Goal: Book appointment/travel/reservation

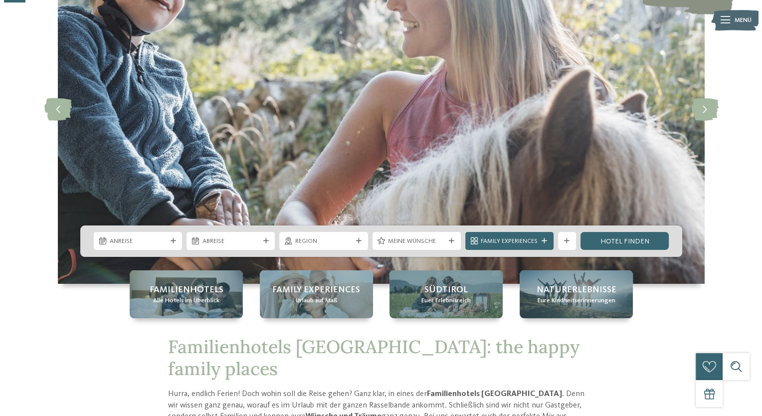
scroll to position [111, 0]
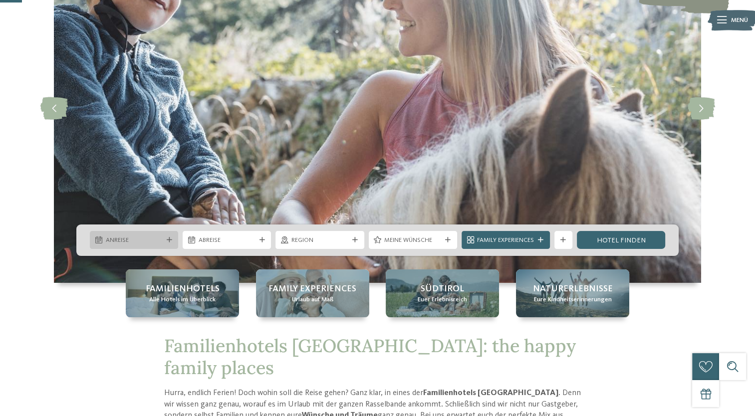
click at [126, 240] on span "Anreise" at bounding box center [134, 240] width 57 height 9
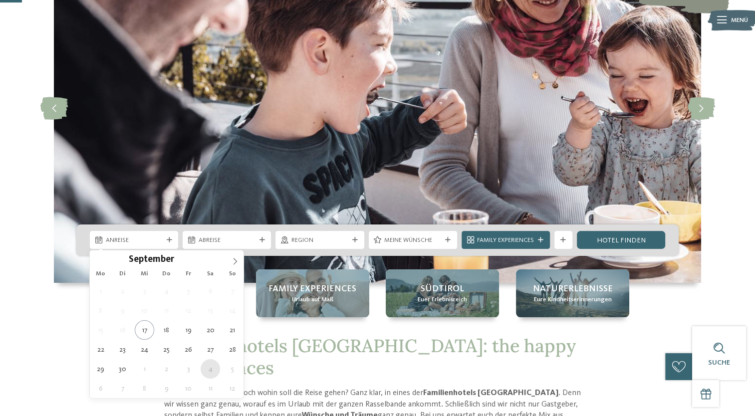
type div "04.10.2025"
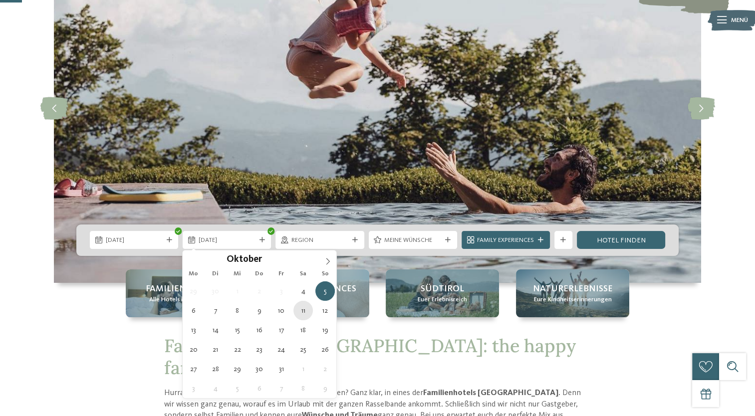
type div "11.10.2025"
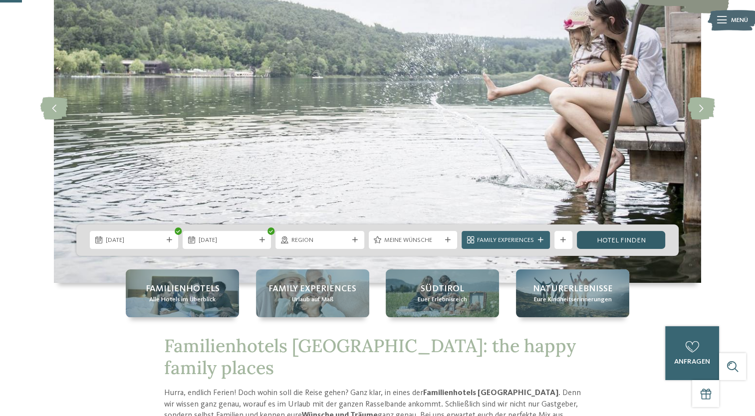
click at [611, 241] on link "Hotel finden" at bounding box center [621, 240] width 88 height 18
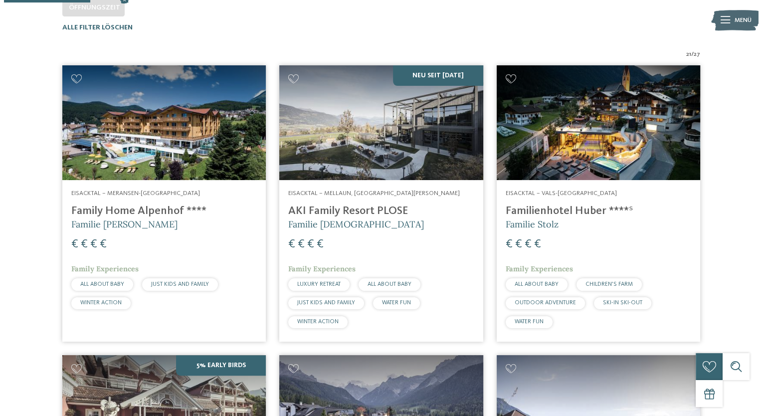
scroll to position [289, 0]
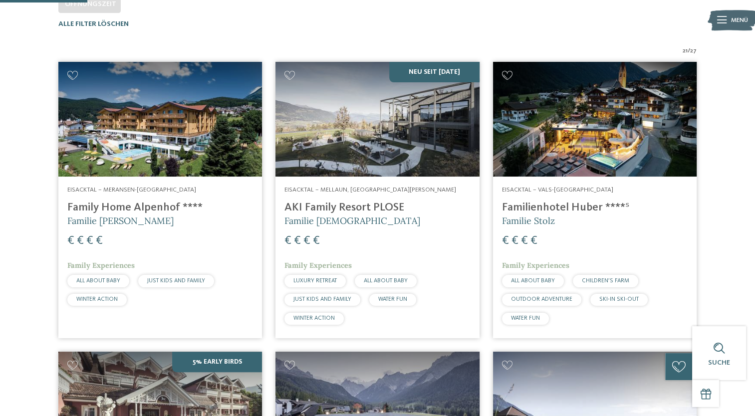
click at [335, 200] on div "Eisacktal – Mellaun, St. Andrä Brixen AKI Family Resort PLOSE Familie Sanoner €…" at bounding box center [377, 258] width 204 height 162
click at [153, 206] on h4 "Family Home Alpenhof ****" at bounding box center [160, 207] width 186 height 13
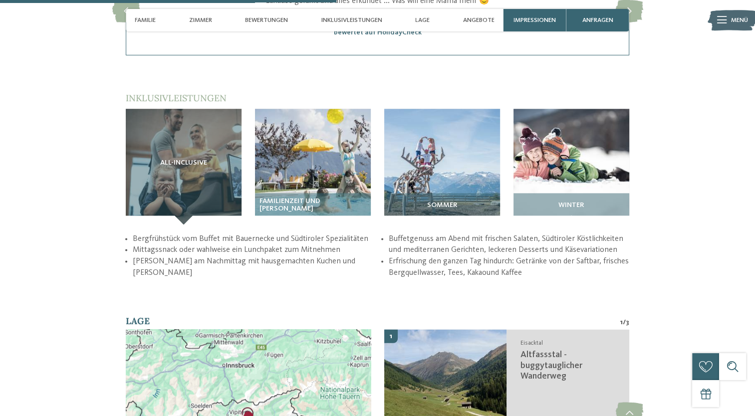
scroll to position [1380, 0]
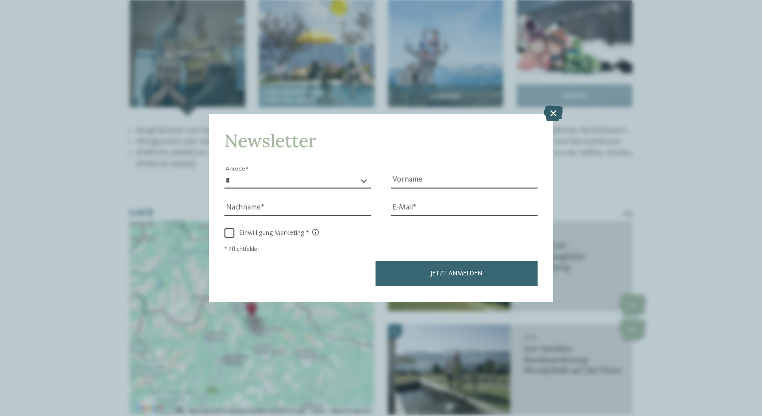
click at [552, 110] on icon at bounding box center [553, 114] width 19 height 16
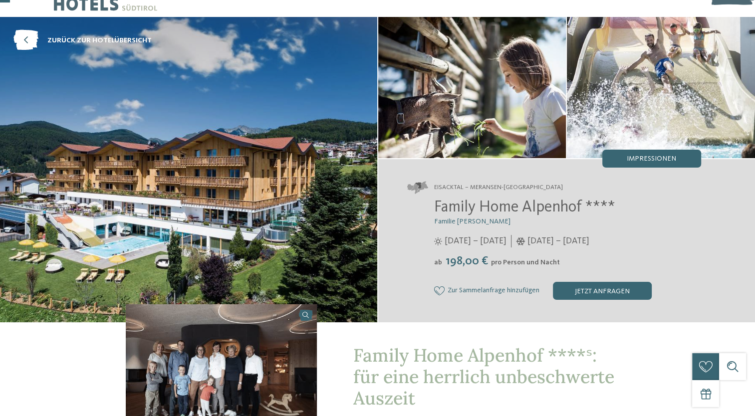
scroll to position [0, 0]
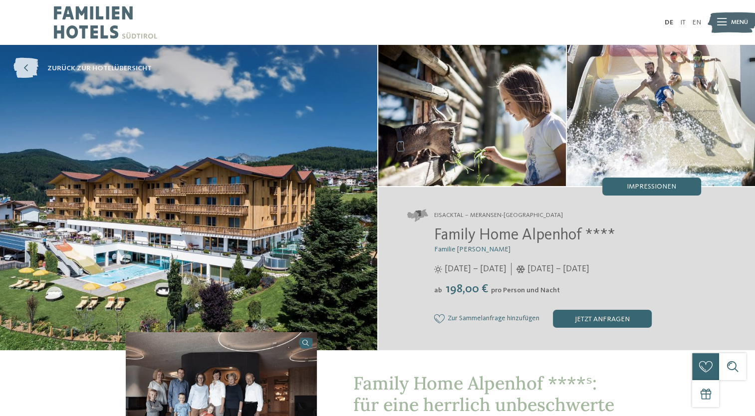
click at [28, 71] on icon at bounding box center [25, 68] width 25 height 20
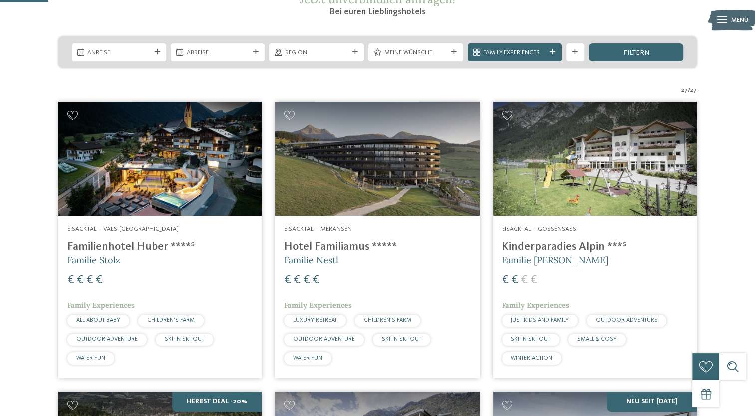
scroll to position [194, 0]
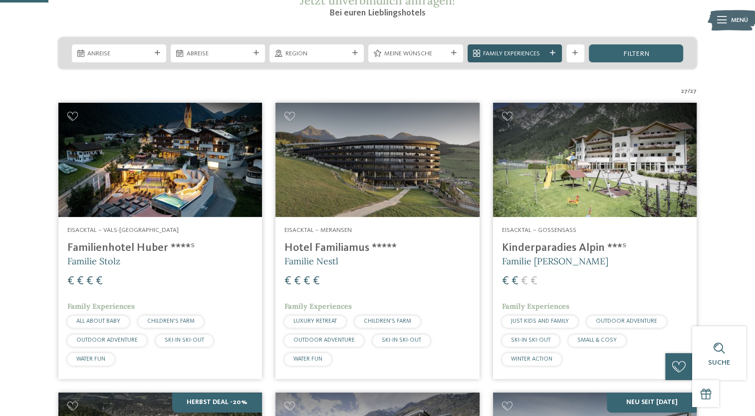
click at [556, 55] on div "Family Experiences" at bounding box center [515, 53] width 94 height 18
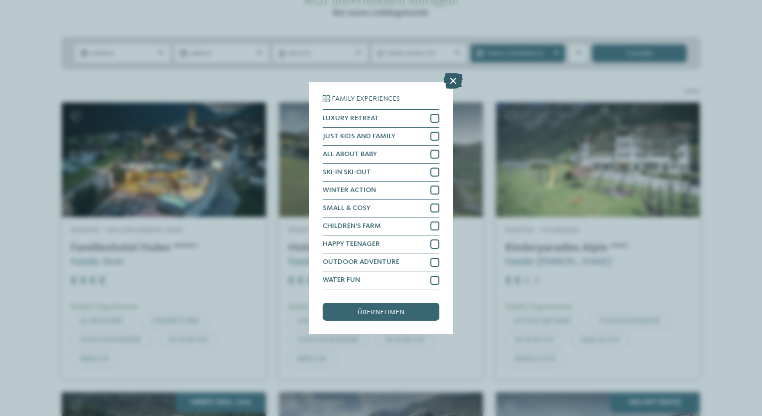
click at [451, 77] on icon at bounding box center [453, 81] width 19 height 16
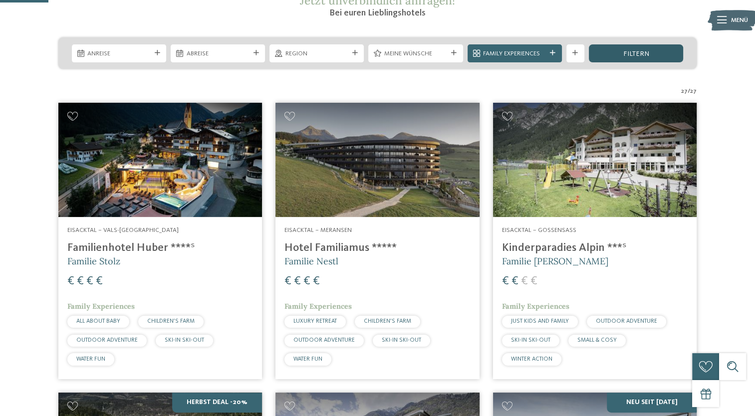
click at [655, 56] on div "filtern" at bounding box center [636, 53] width 94 height 18
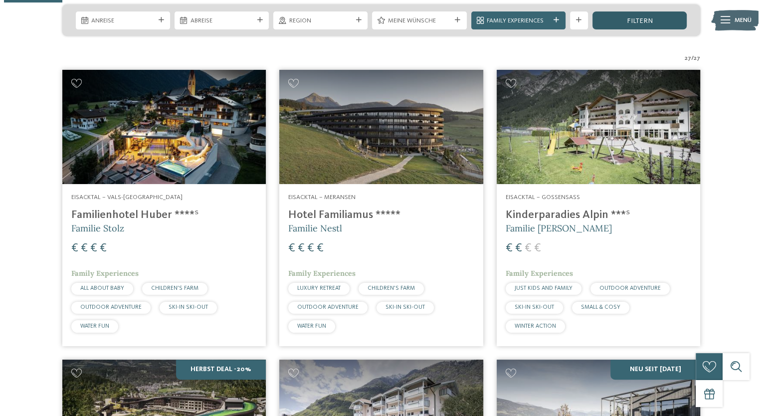
scroll to position [235, 0]
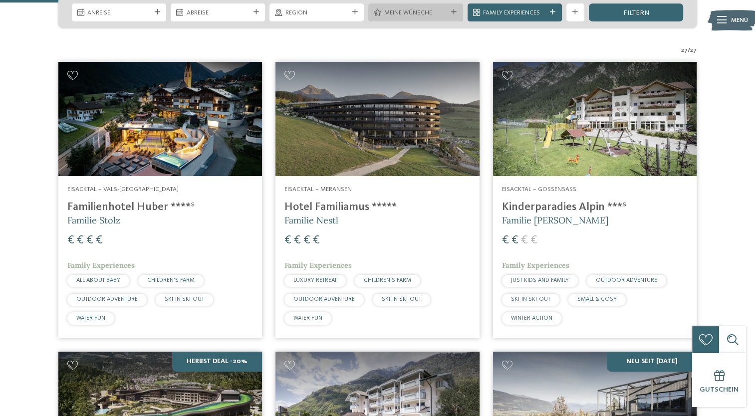
click at [456, 8] on div "Meine Wünsche" at bounding box center [415, 12] width 94 height 18
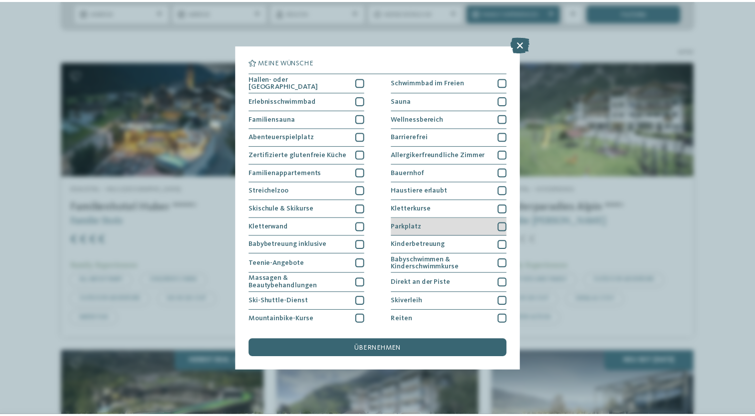
scroll to position [54, 0]
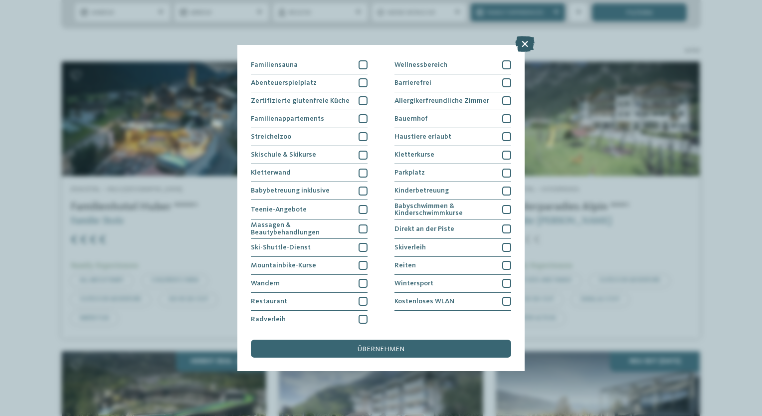
click at [522, 36] on icon at bounding box center [524, 44] width 19 height 16
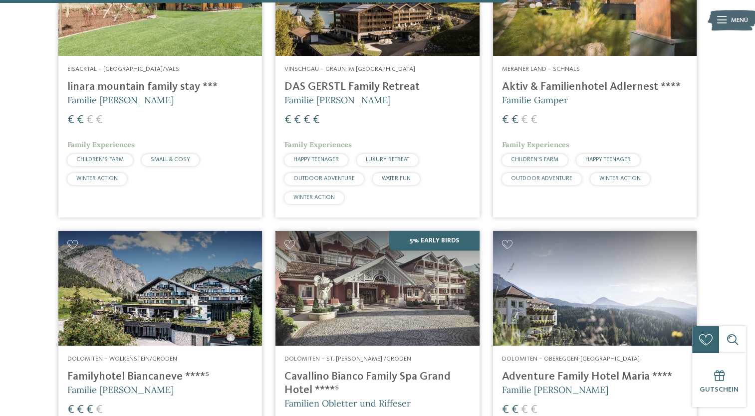
scroll to position [2010, 0]
